Goal: Information Seeking & Learning: Learn about a topic

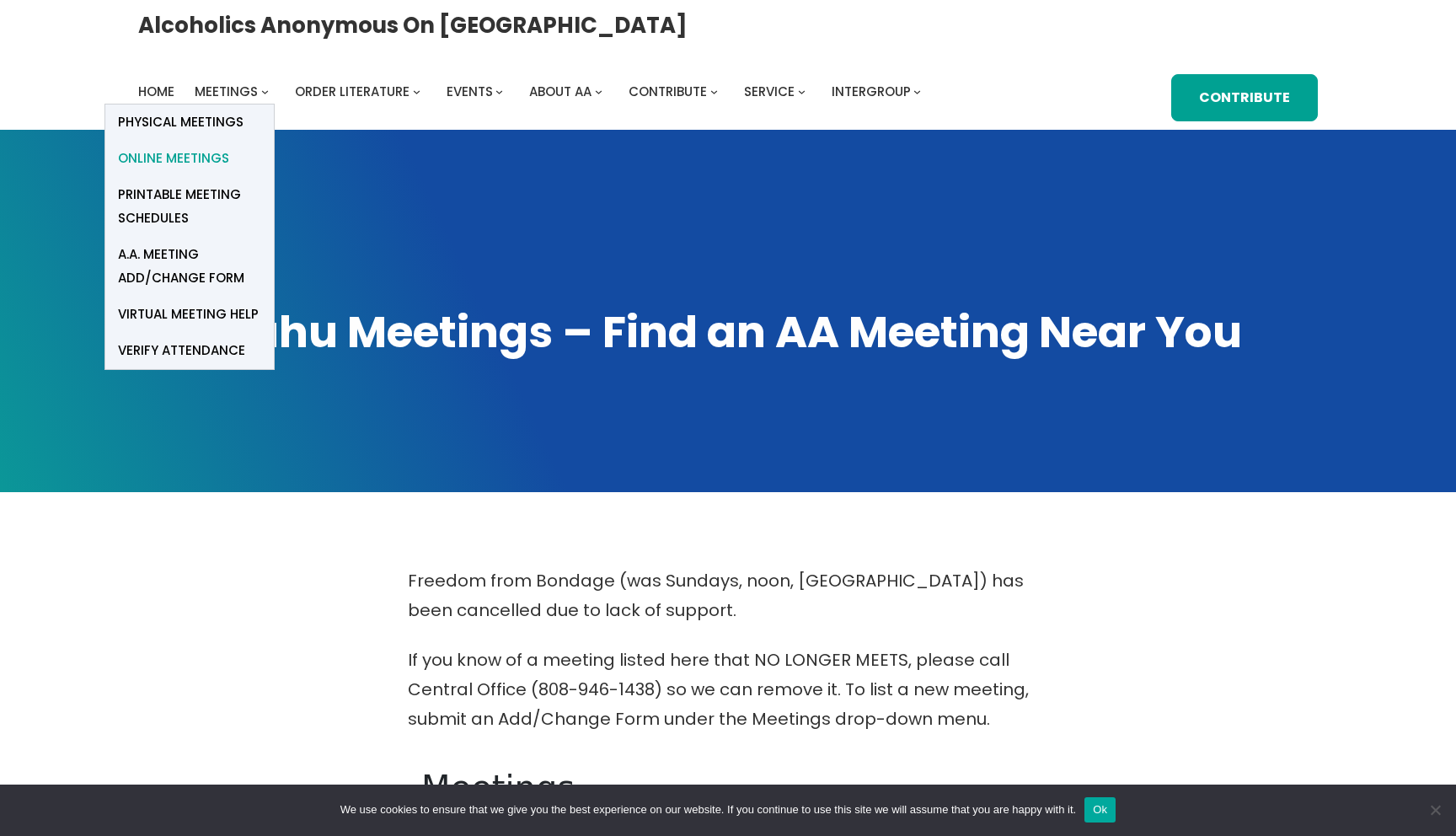
click at [229, 147] on span "Online Meetings" at bounding box center [173, 159] width 111 height 24
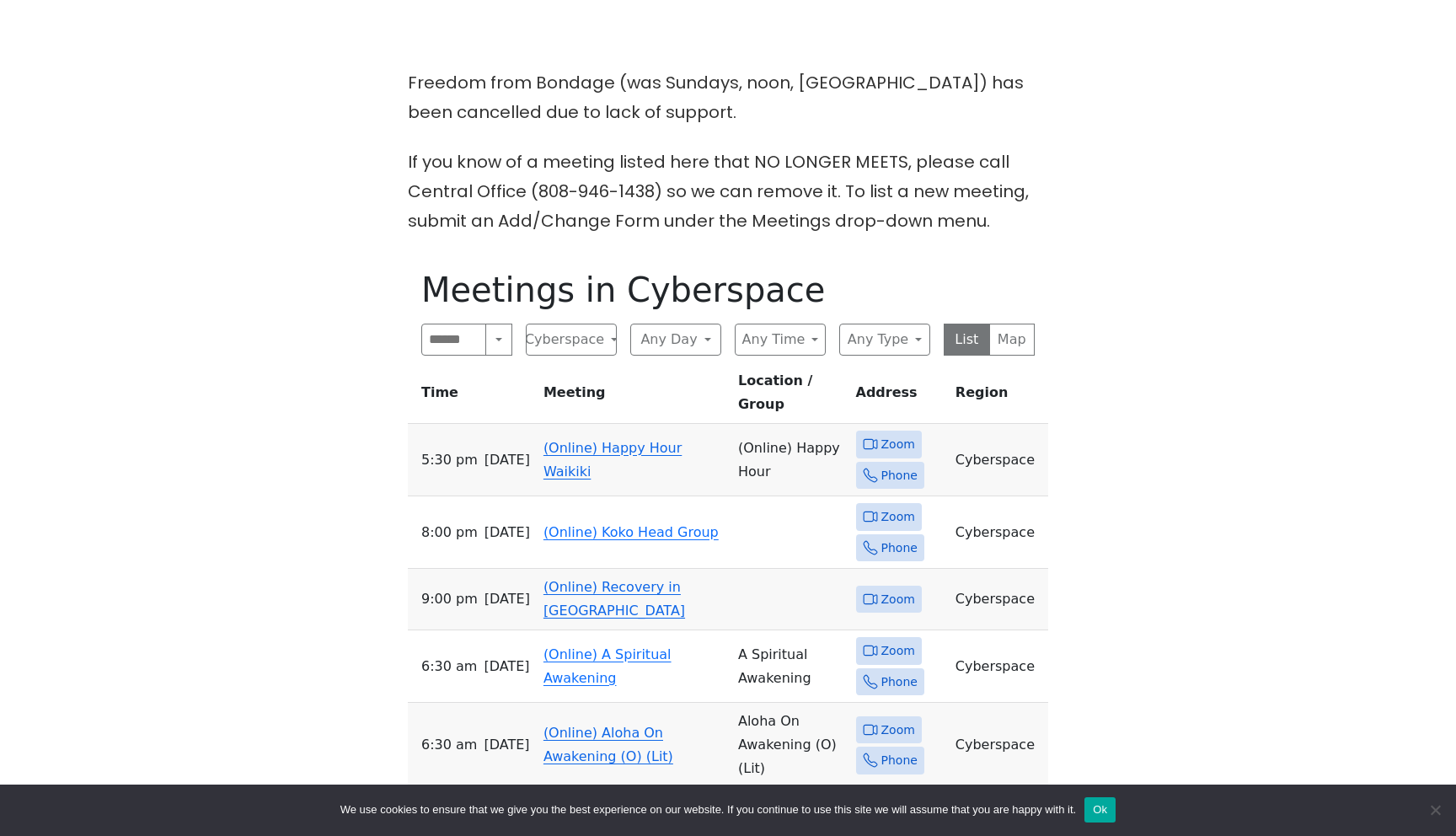
scroll to position [517, 0]
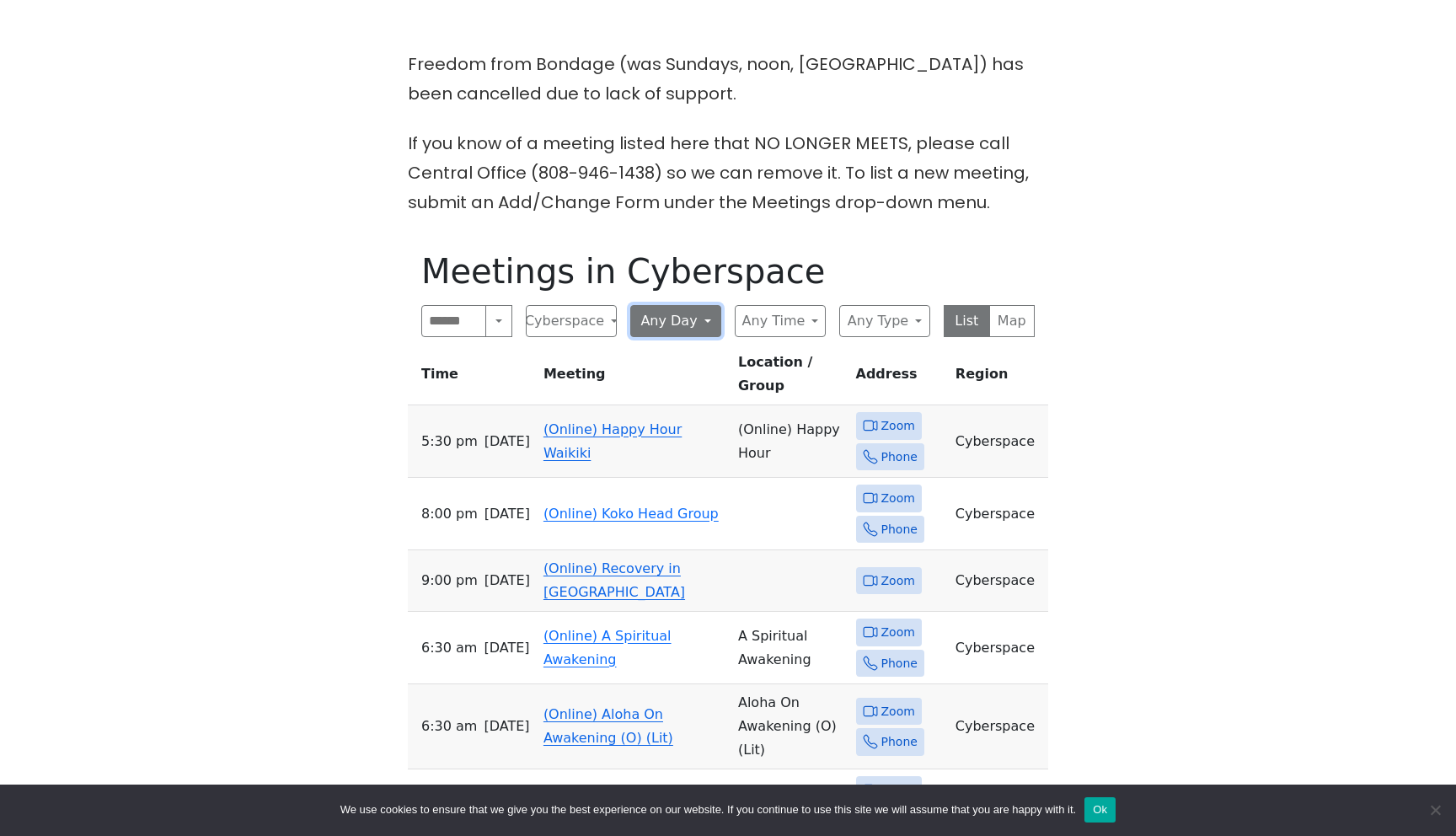
click at [667, 324] on button "Any Day" at bounding box center [675, 321] width 91 height 32
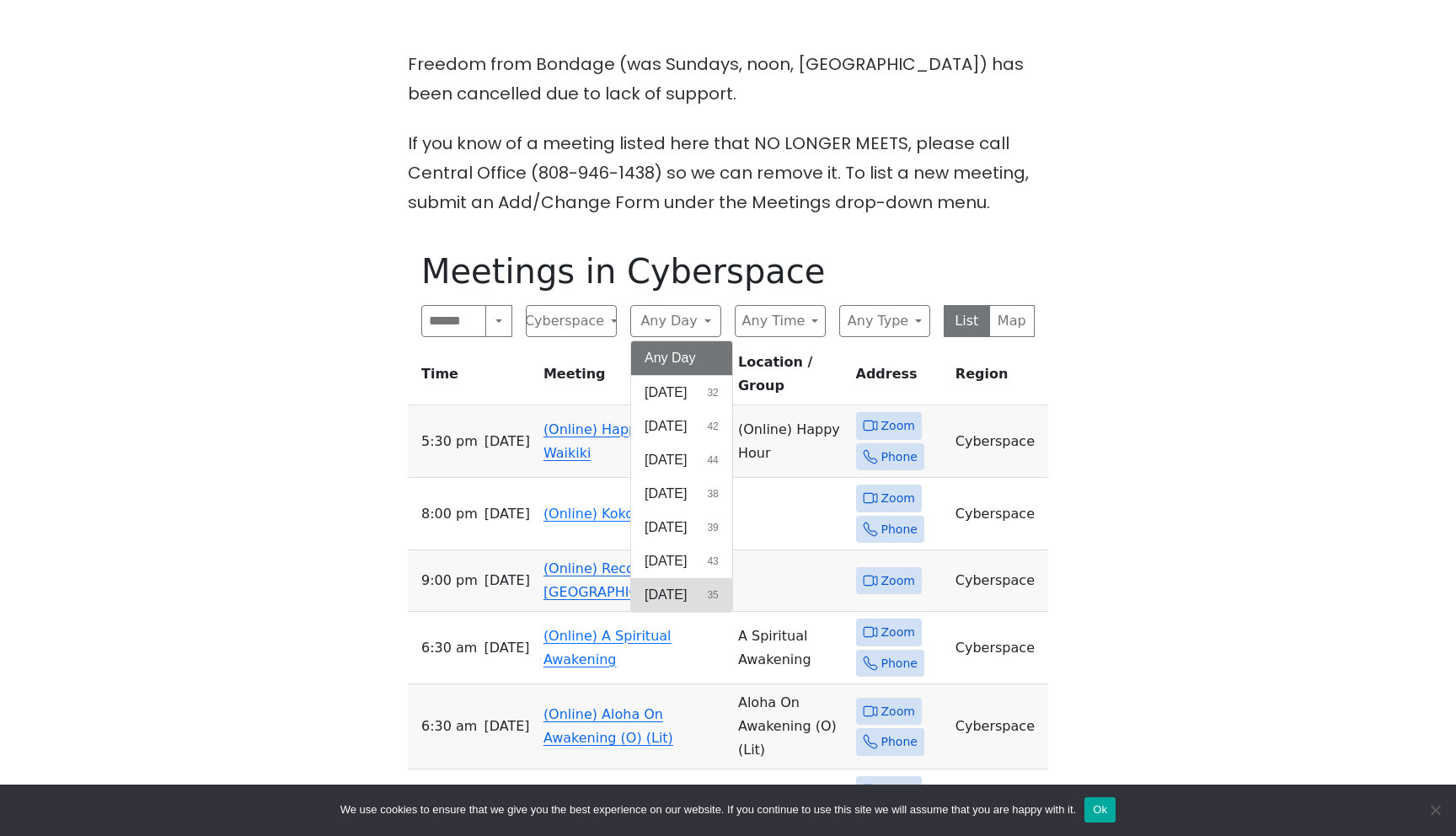
click at [717, 593] on button "Saturday 35" at bounding box center [681, 595] width 101 height 33
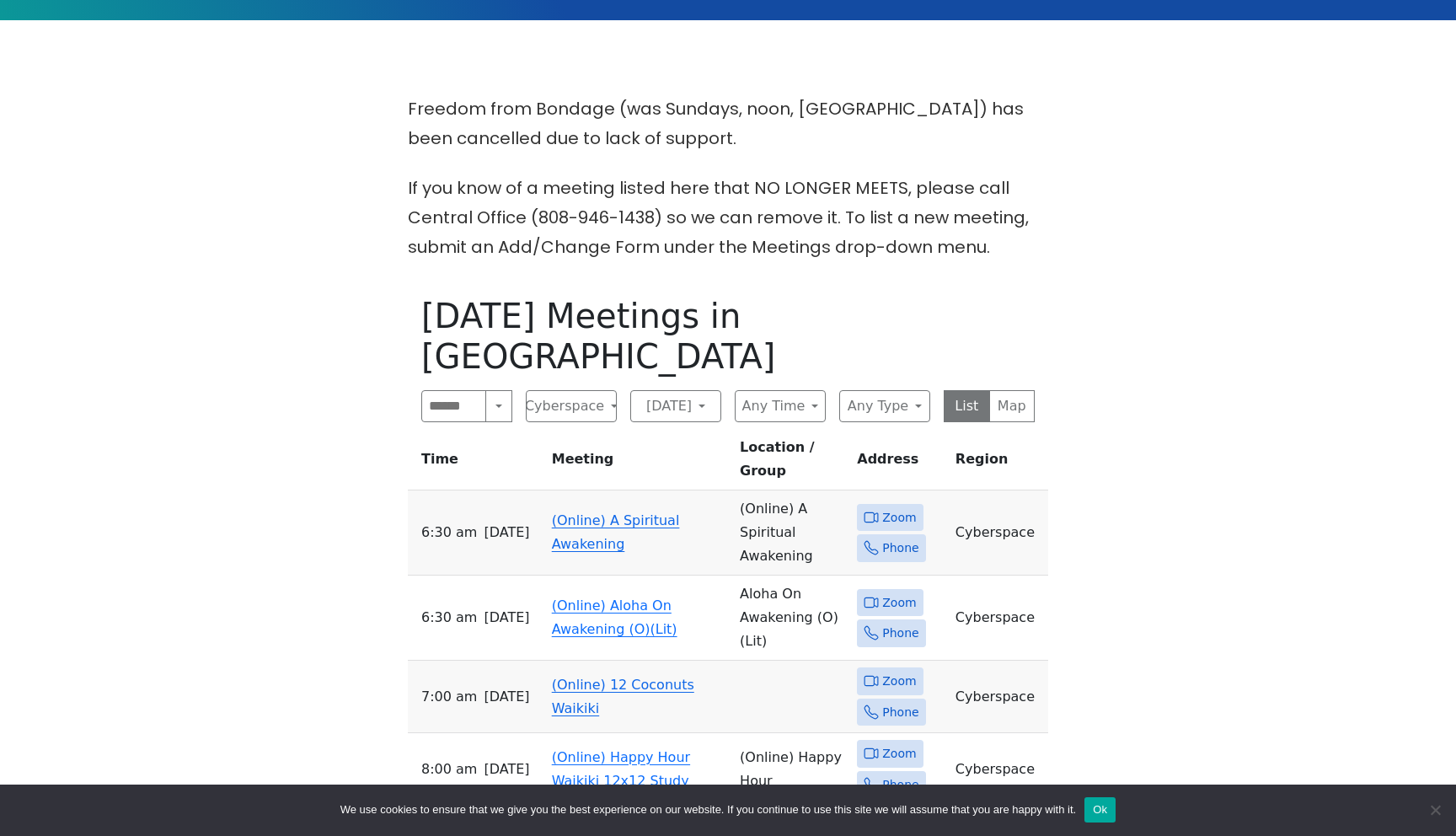
scroll to position [537, 0]
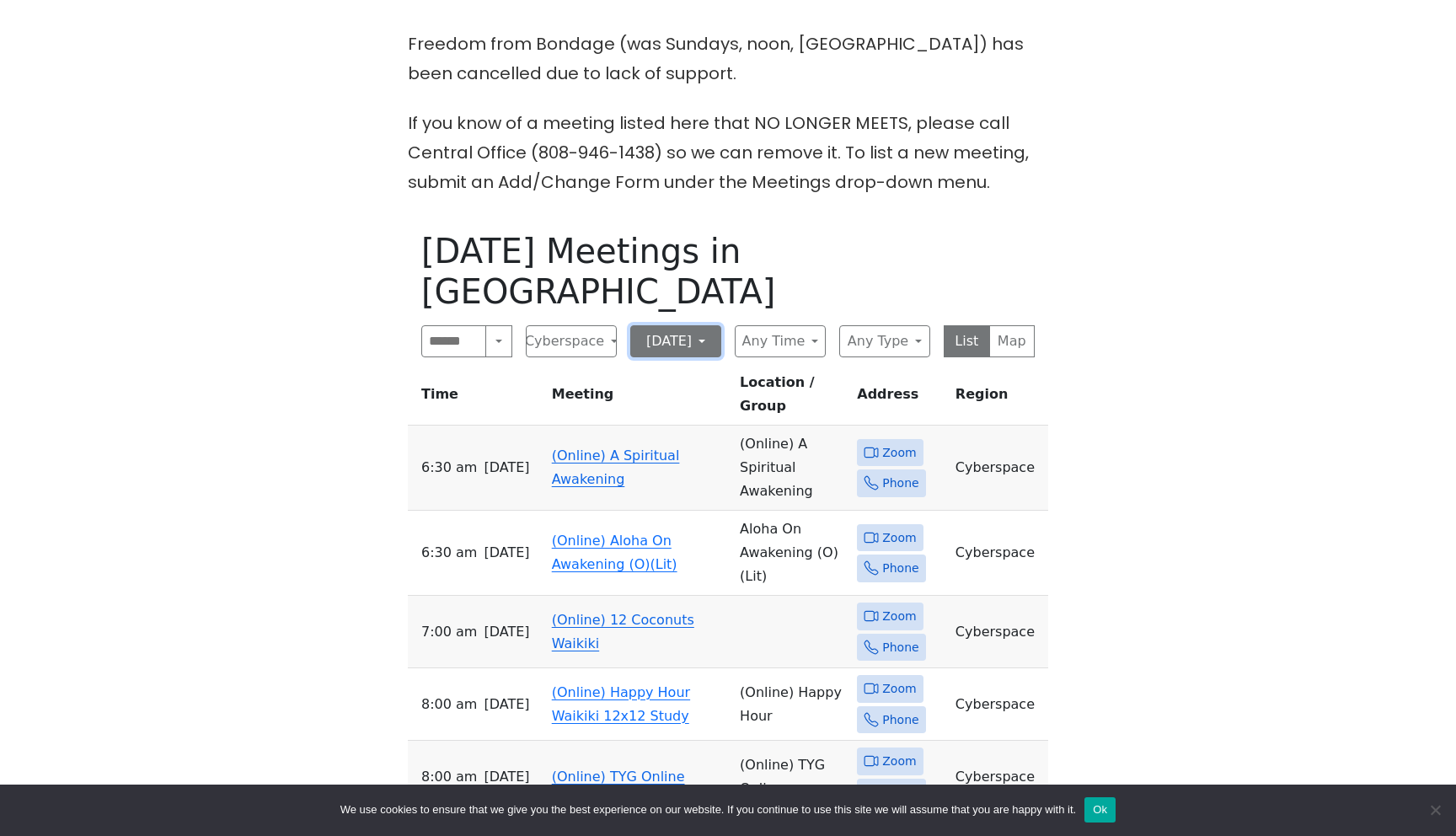
click at [688, 325] on button "[DATE]" at bounding box center [675, 341] width 91 height 32
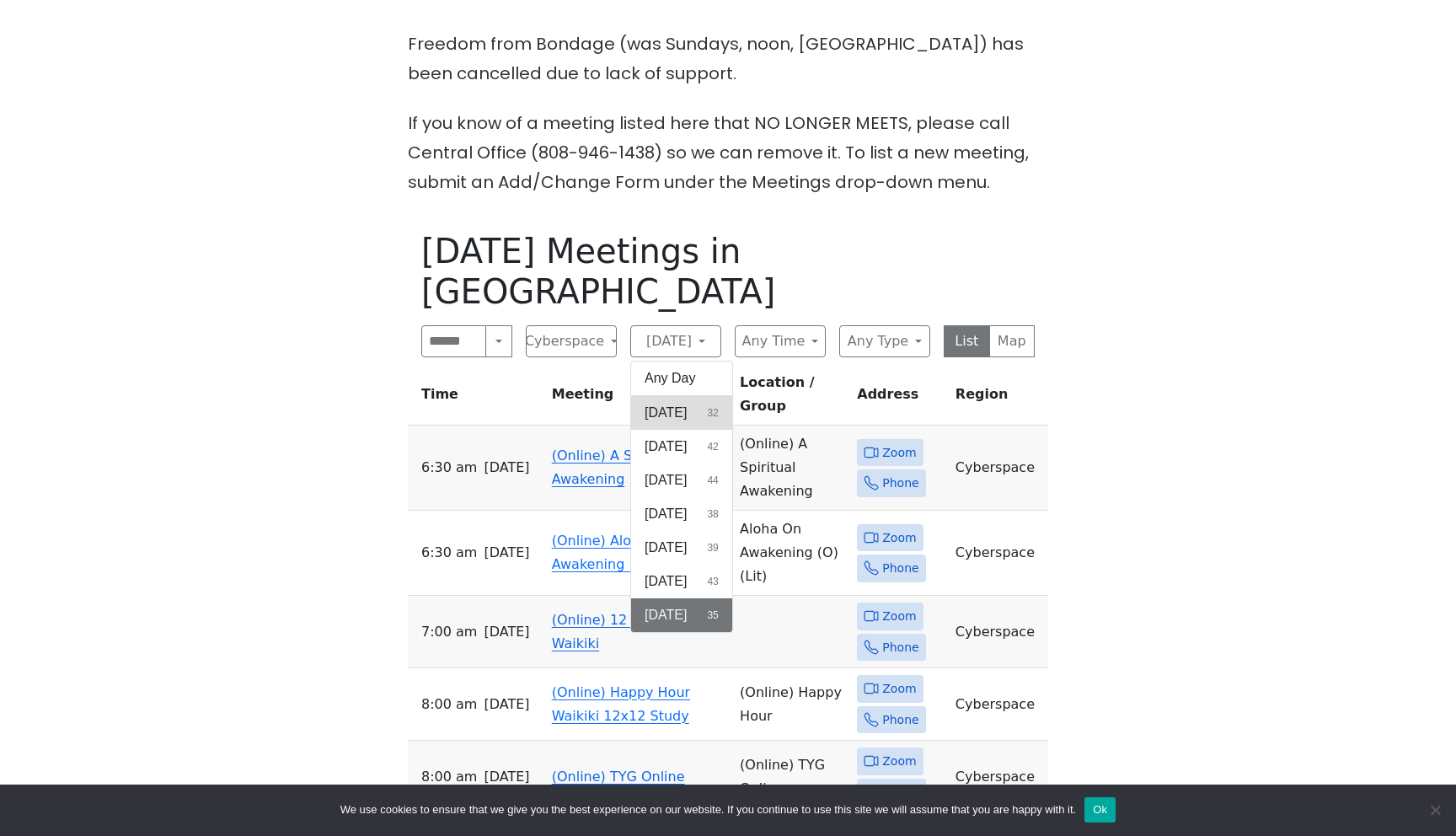
click at [685, 403] on span "[DATE]" at bounding box center [665, 413] width 42 height 21
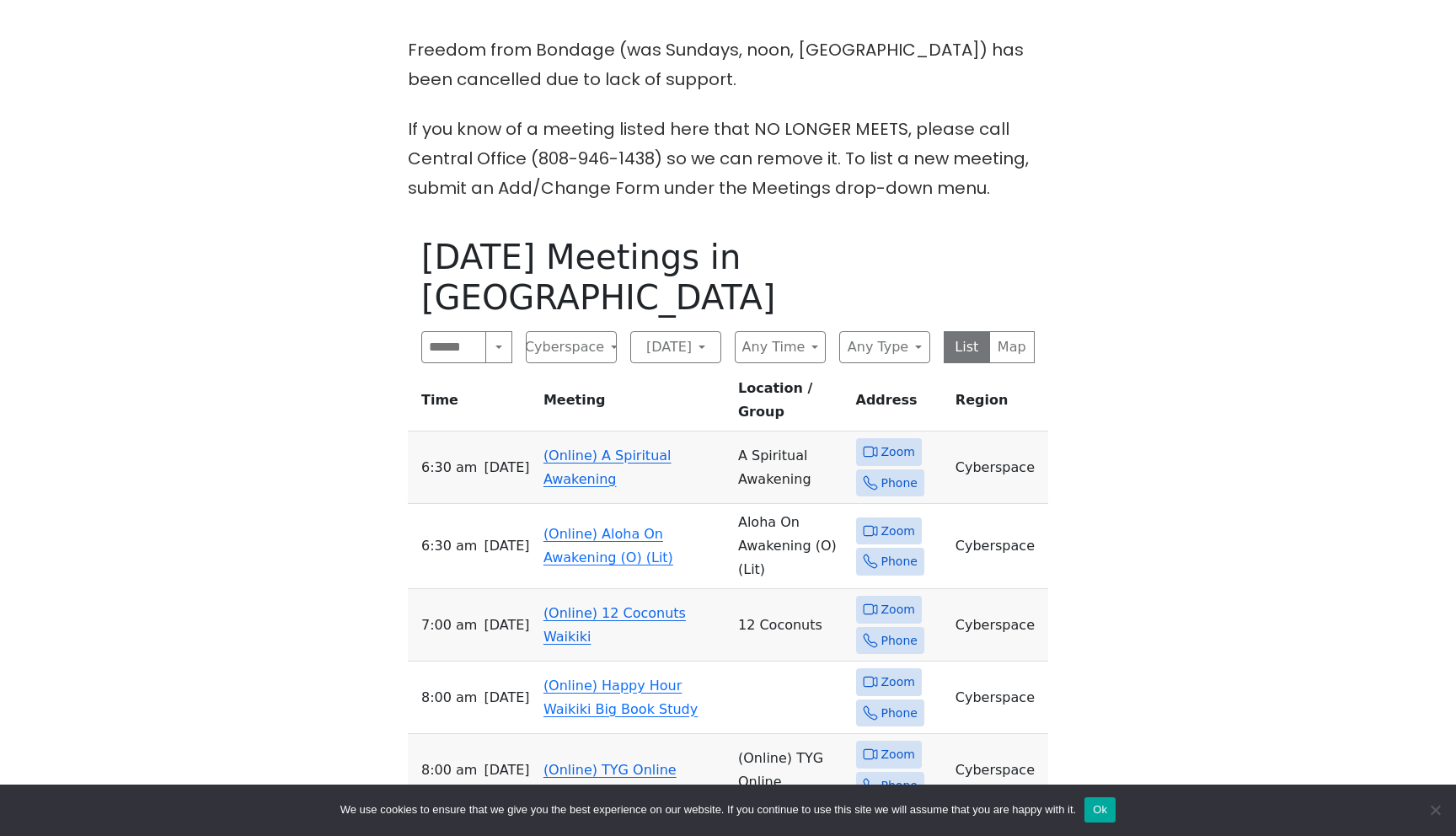
scroll to position [607, 0]
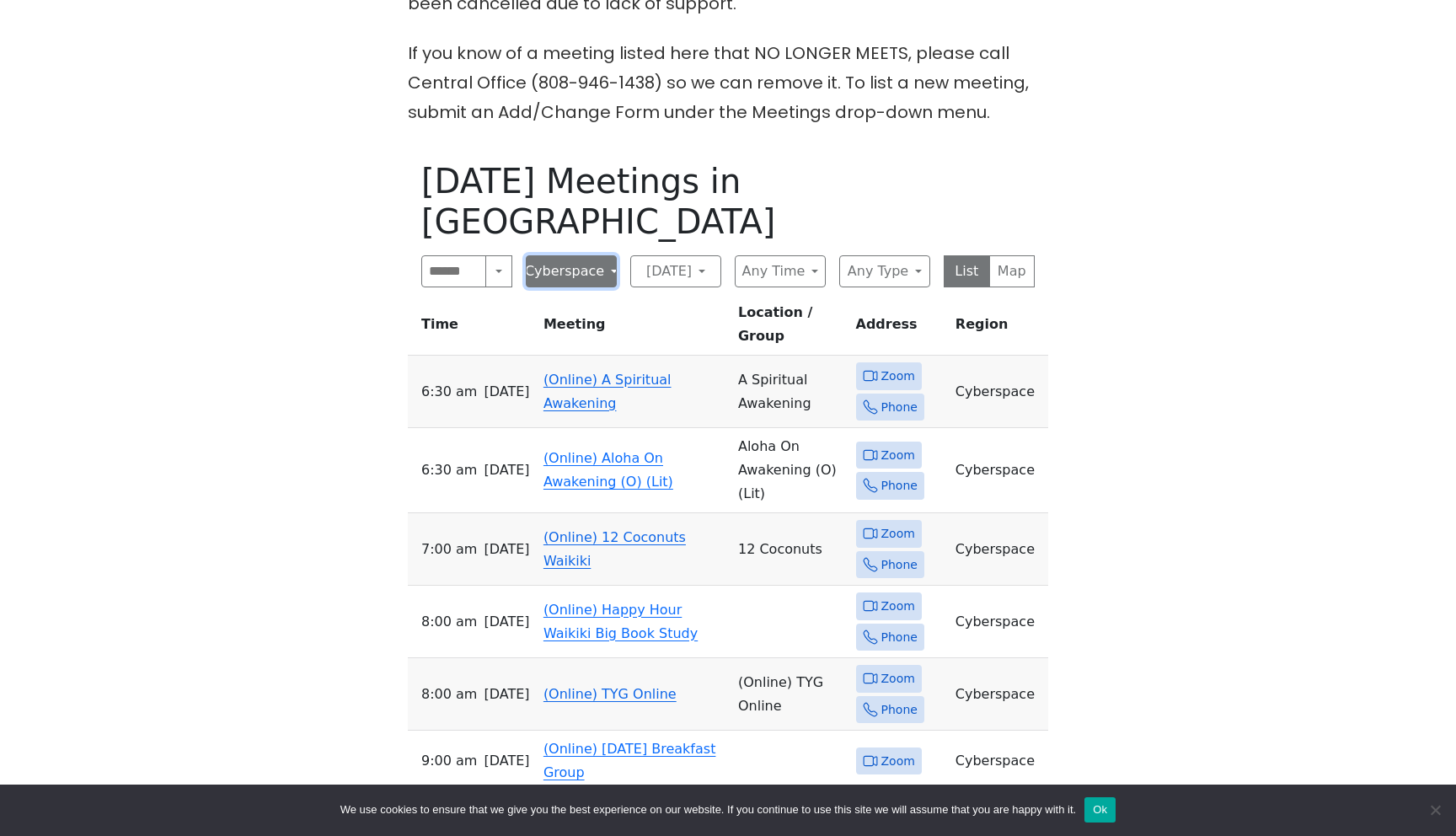
click at [594, 255] on button "Cyberspace" at bounding box center [571, 271] width 91 height 32
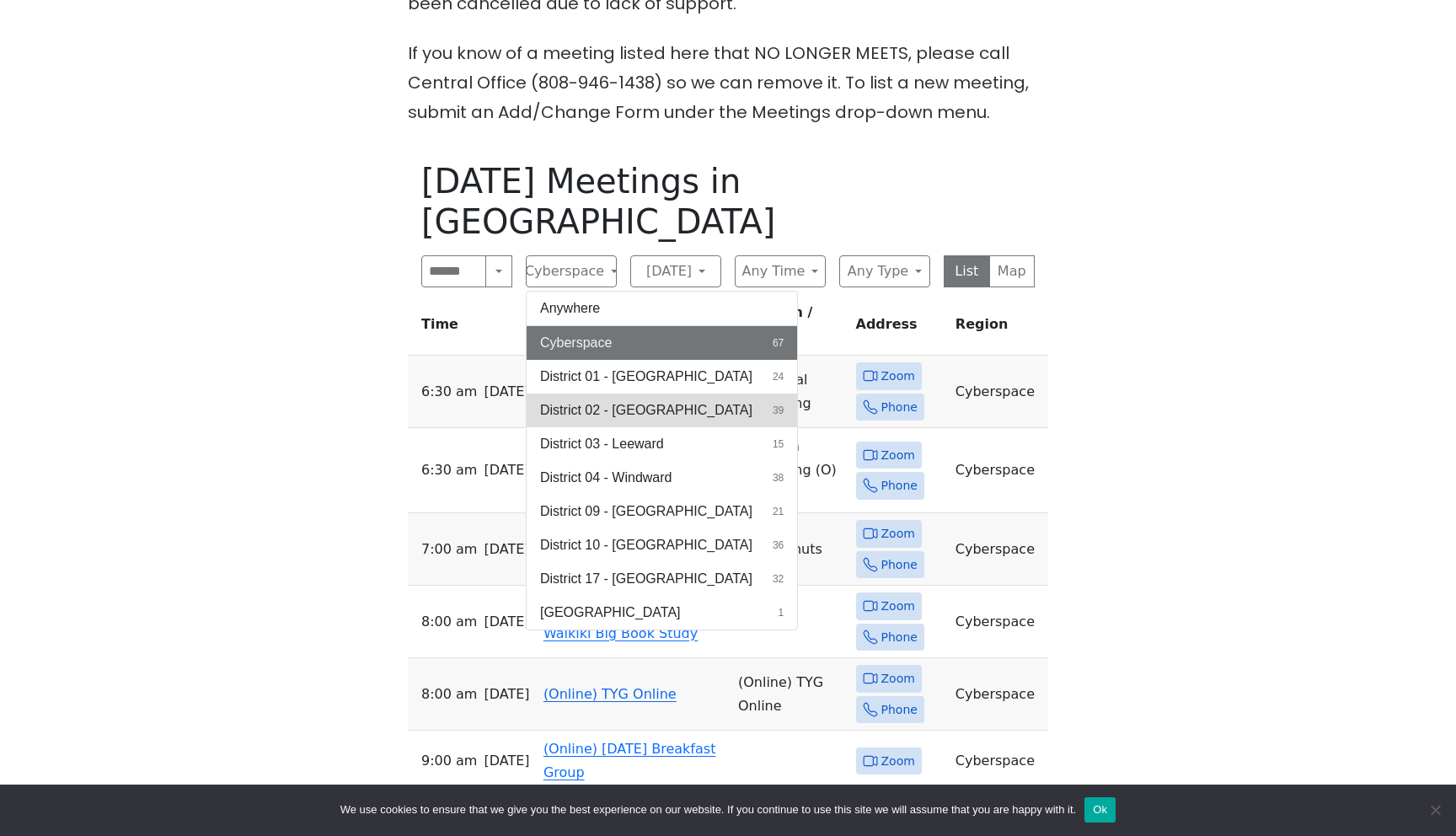
click at [609, 401] on span "District 02 - [GEOGRAPHIC_DATA]" at bounding box center [647, 411] width 213 height 21
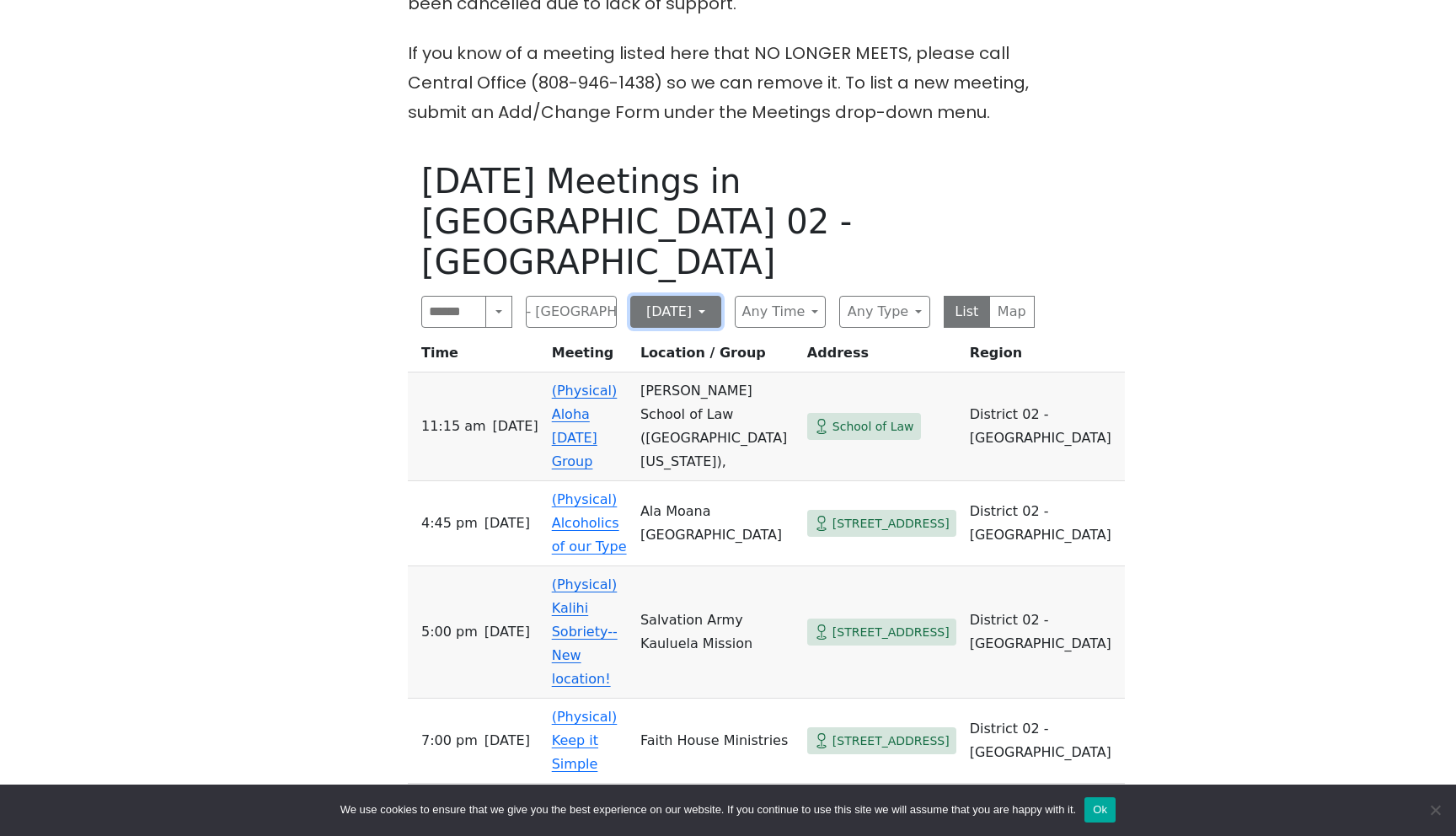
click at [683, 295] on button "[DATE]" at bounding box center [675, 311] width 91 height 32
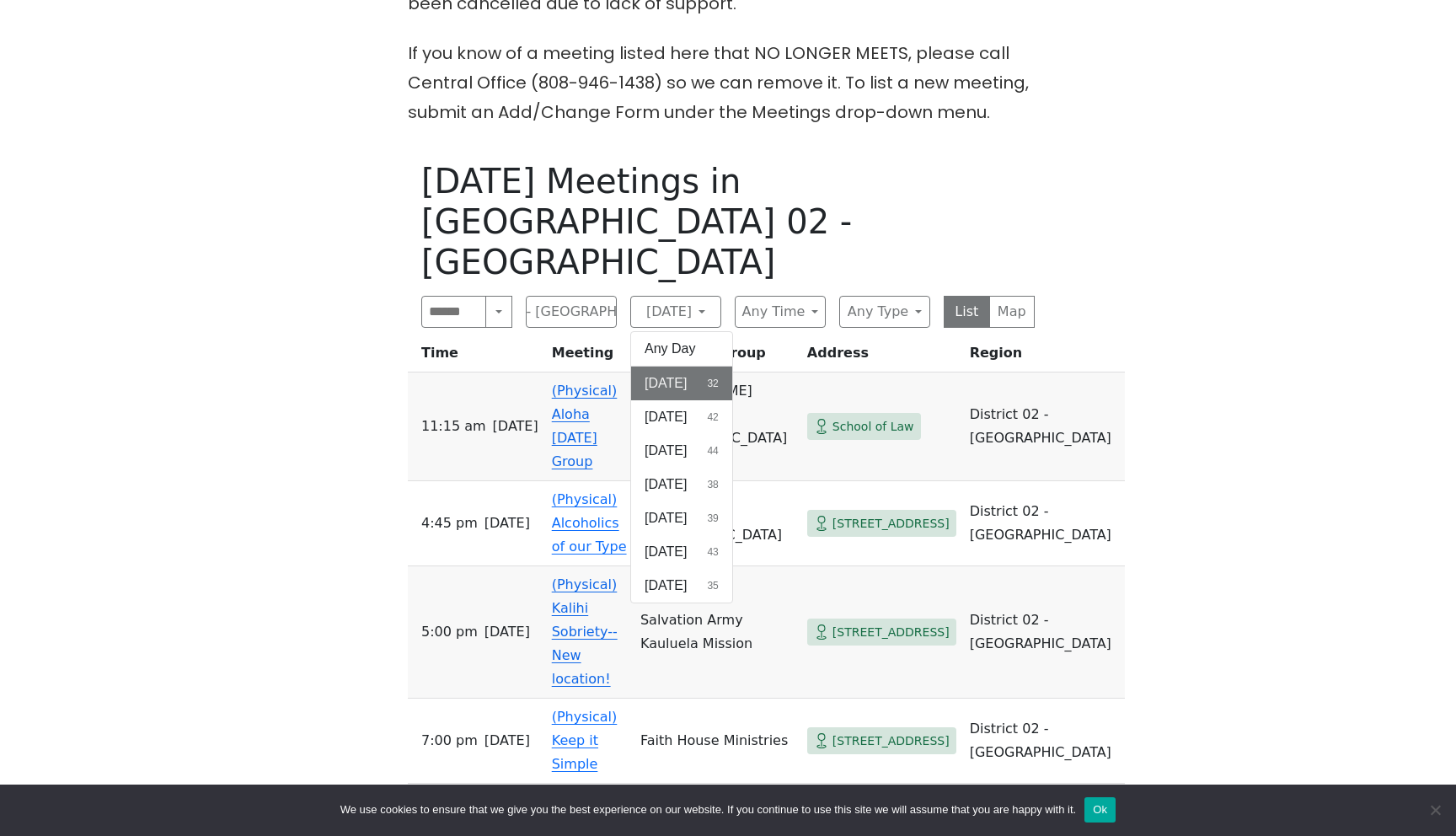
click at [1247, 316] on div "Freedom from Bondage (was Sundays, noon, North Shore) has been cancelled due to…" at bounding box center [728, 490] width 1310 height 1061
click at [592, 383] on link "(Physical) Aloha Sunday Group" at bounding box center [585, 426] width 66 height 87
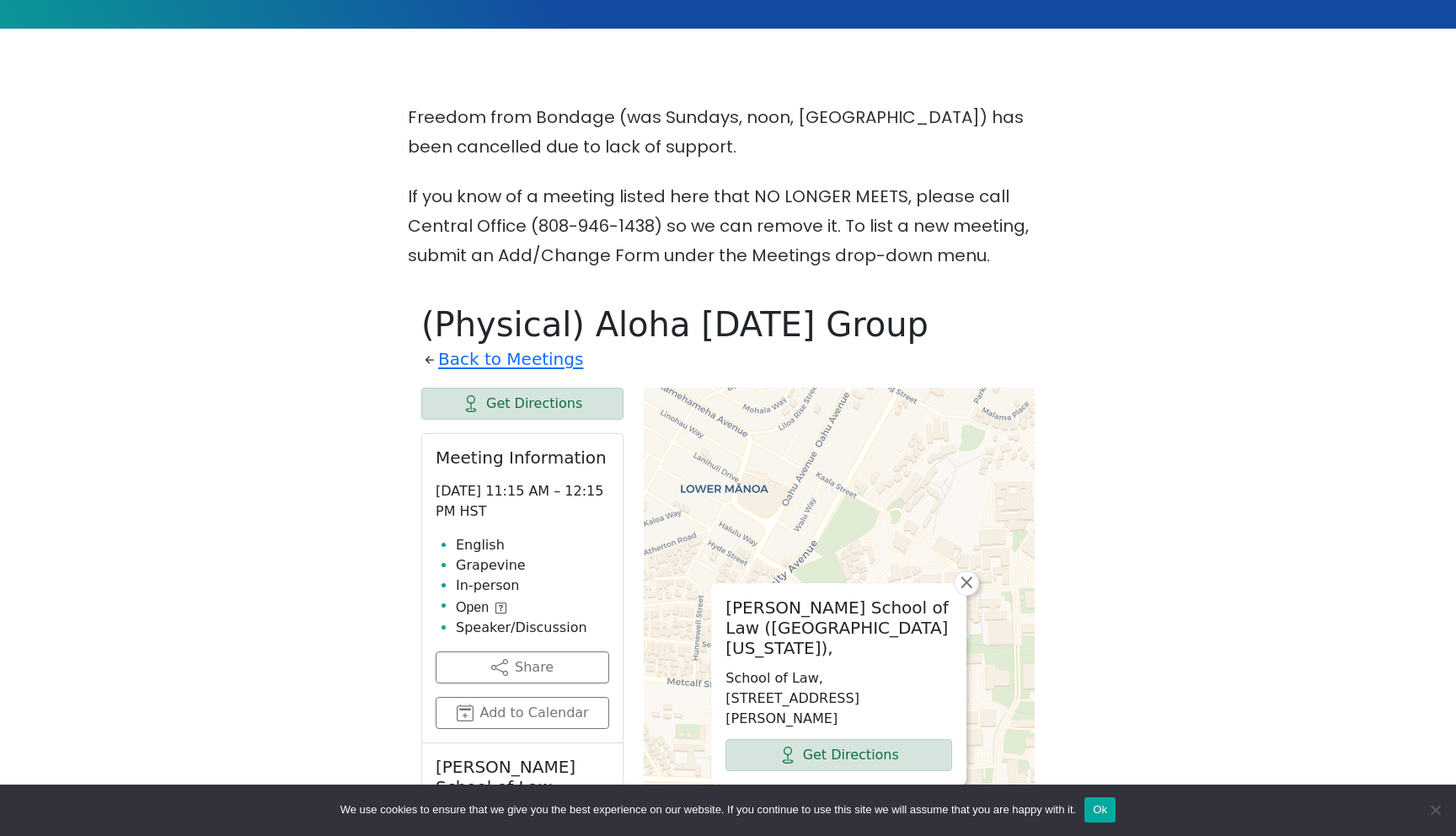
scroll to position [607, 0]
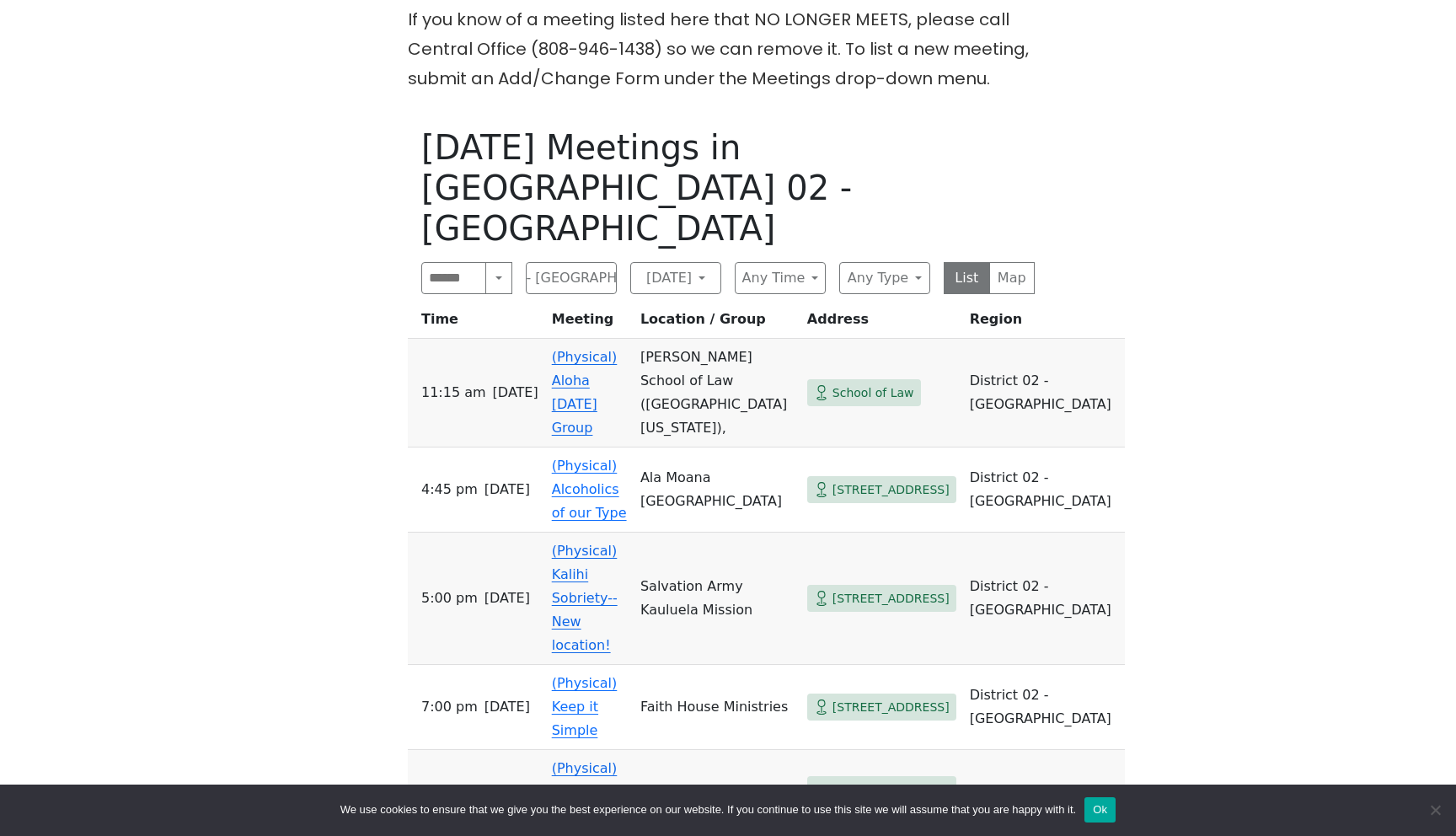
scroll to position [646, 0]
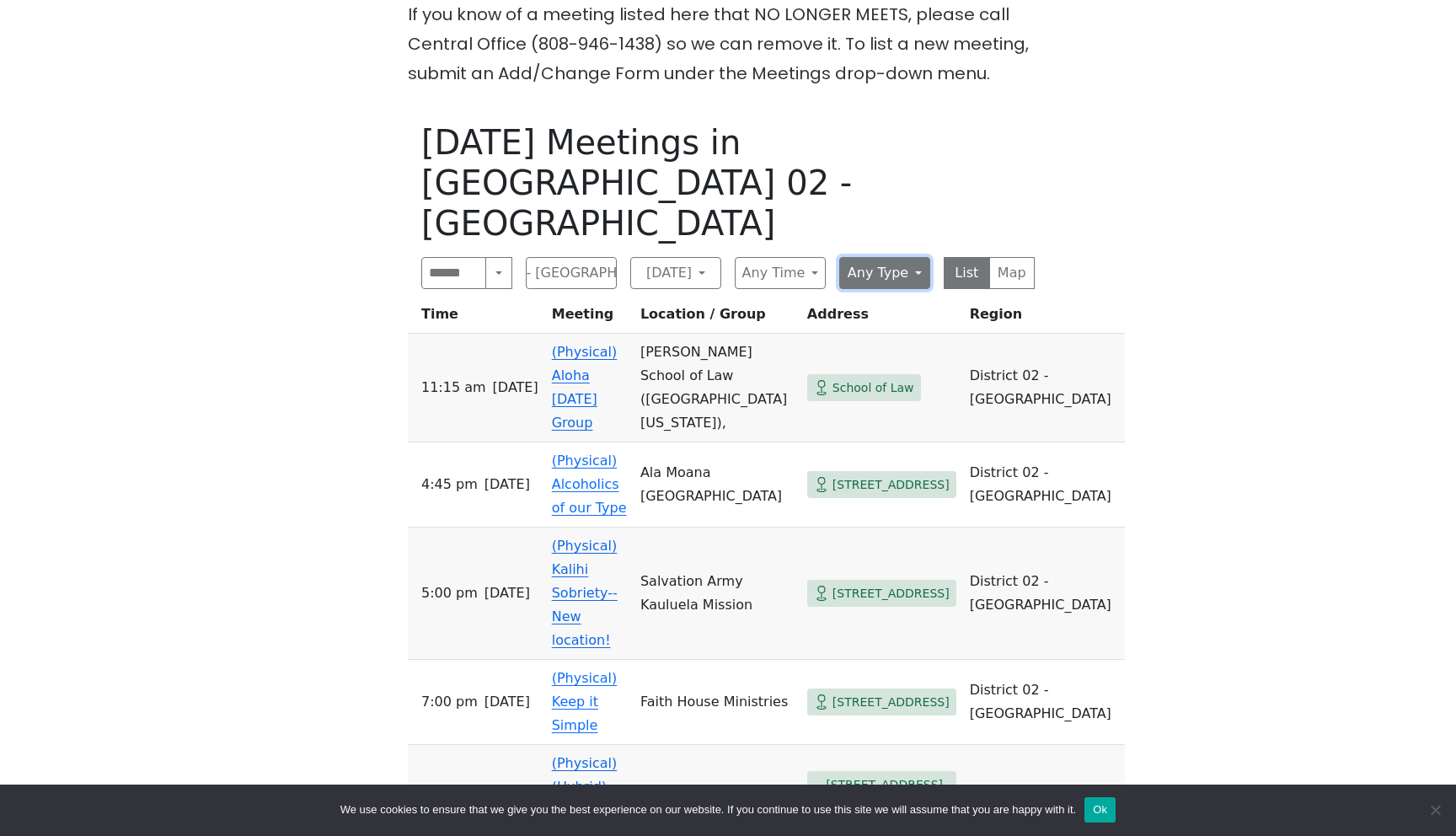
click at [888, 257] on button "Any Type" at bounding box center [884, 273] width 91 height 32
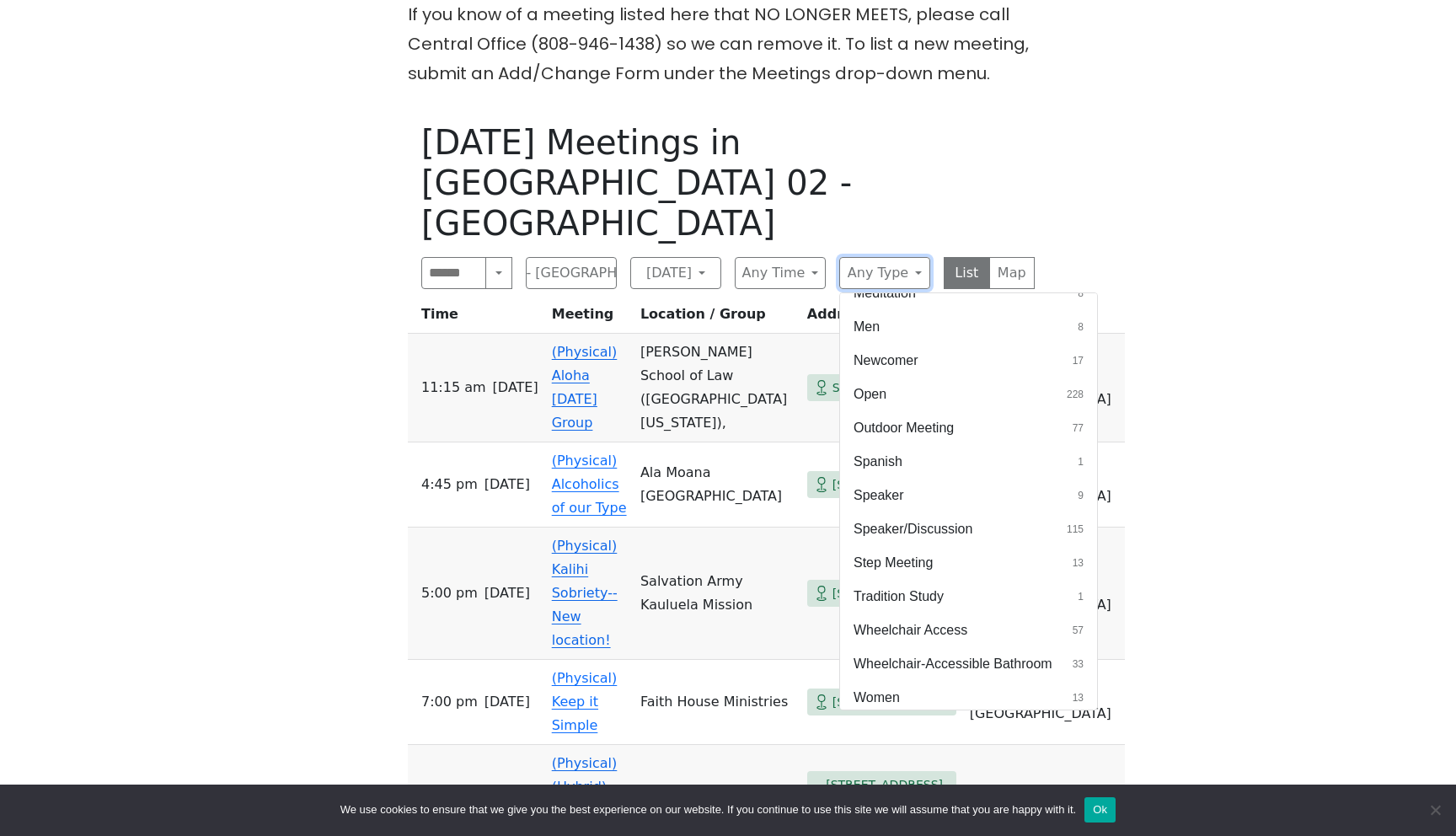
scroll to position [630, 0]
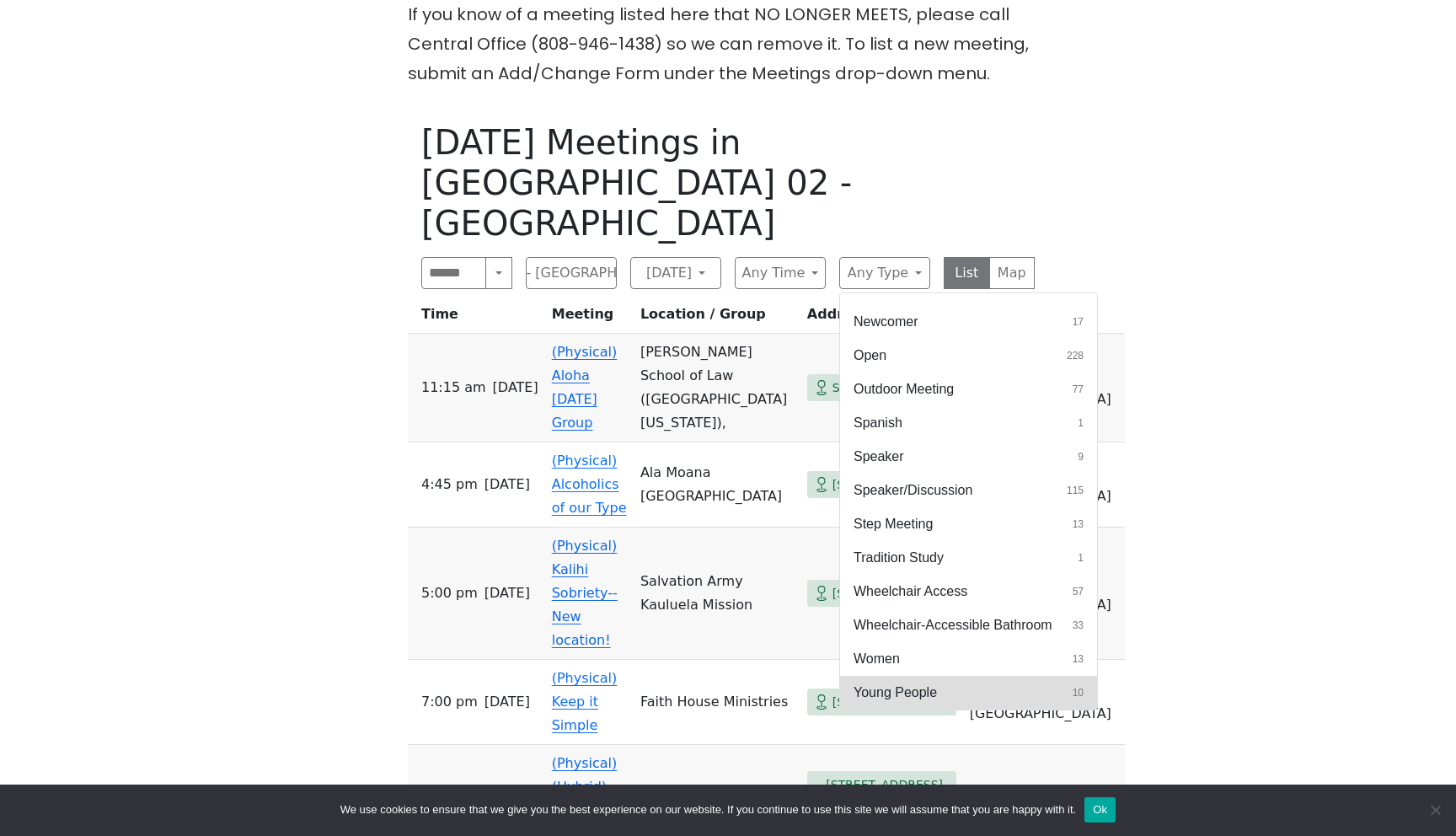
click at [962, 675] on button "Young People 10" at bounding box center [968, 692] width 257 height 33
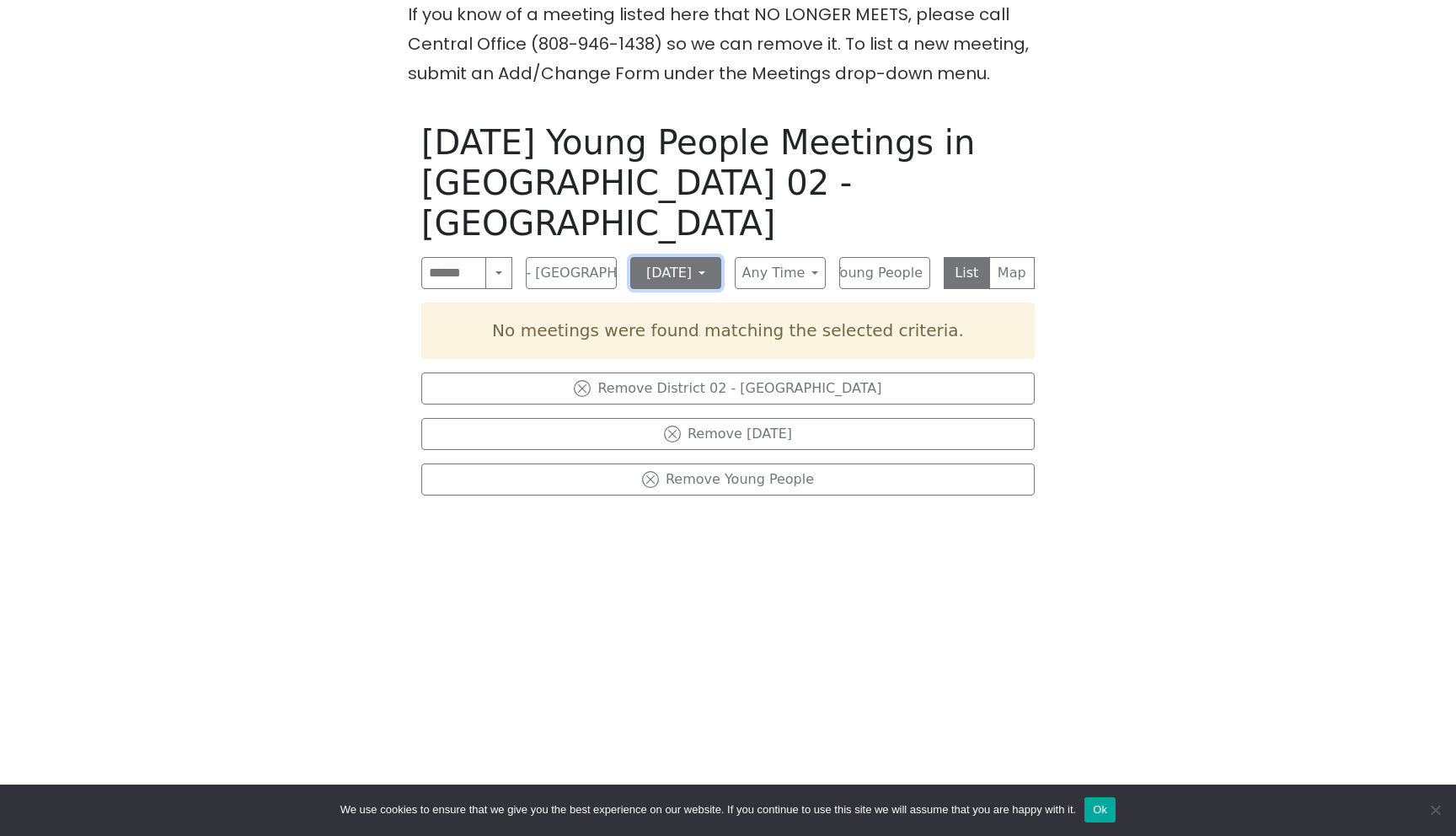
click at [665, 257] on button "[DATE]" at bounding box center [675, 273] width 91 height 32
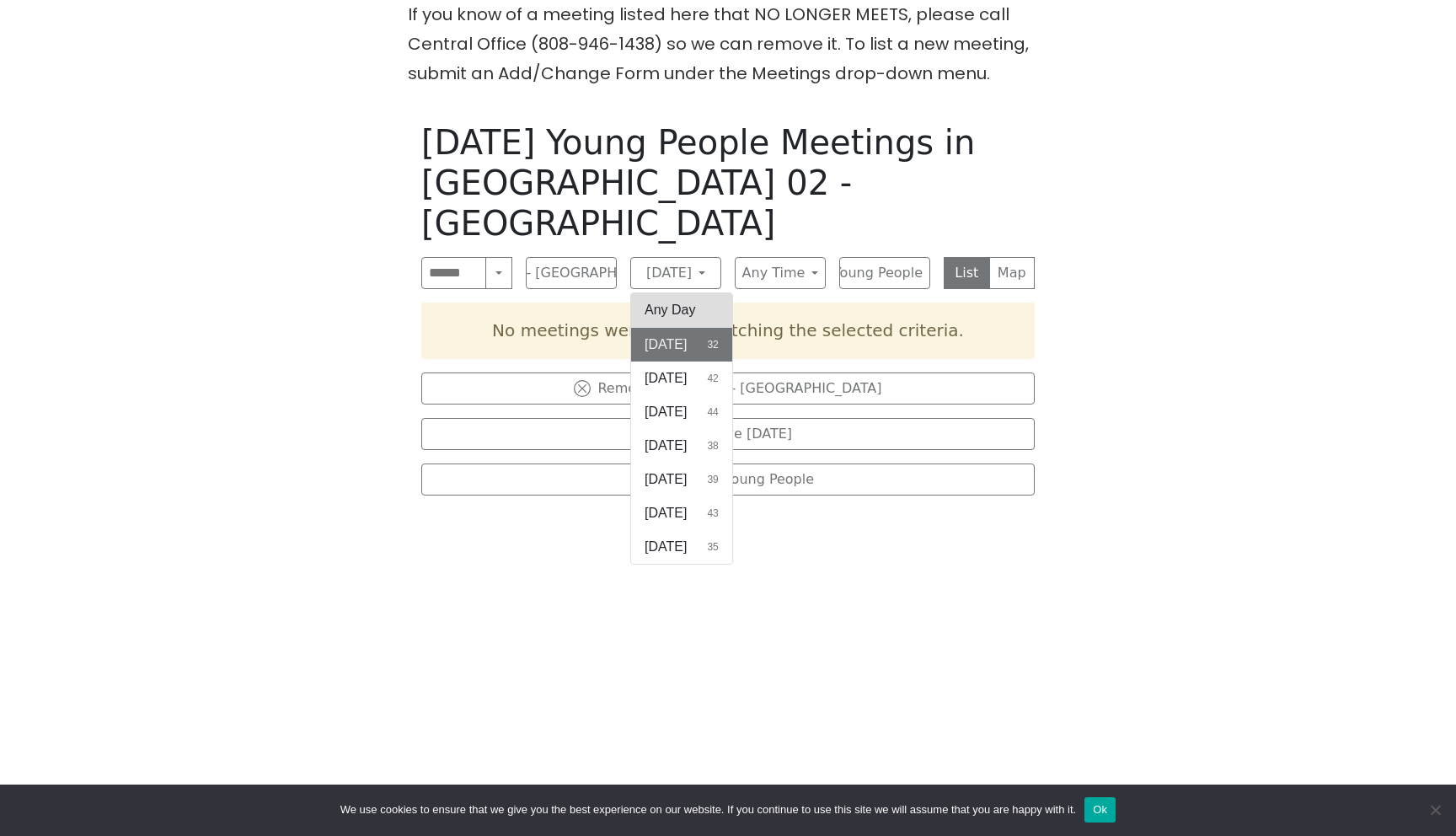
click at [665, 293] on button "Any Day" at bounding box center [681, 310] width 101 height 33
